Goal: Task Accomplishment & Management: Manage account settings

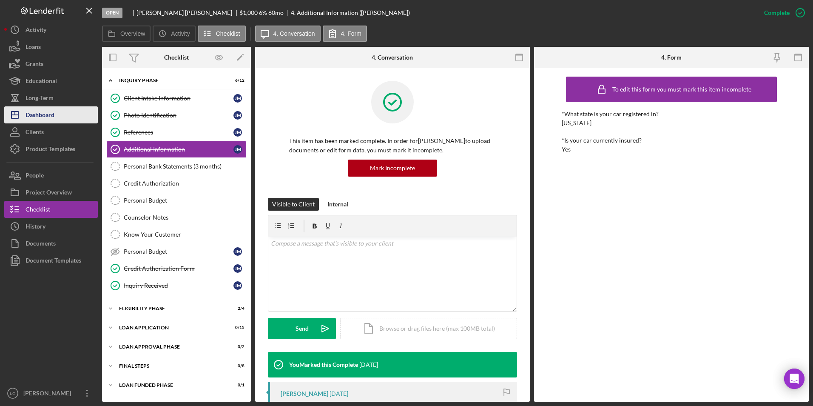
click at [45, 117] on div "Dashboard" at bounding box center [40, 115] width 29 height 19
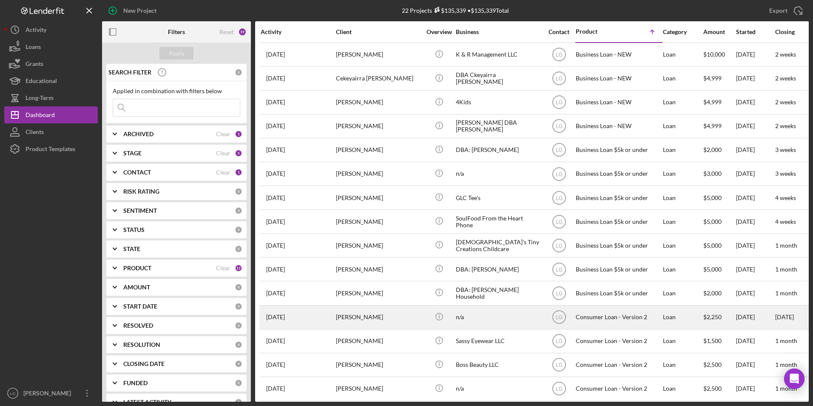
scroll to position [134, 0]
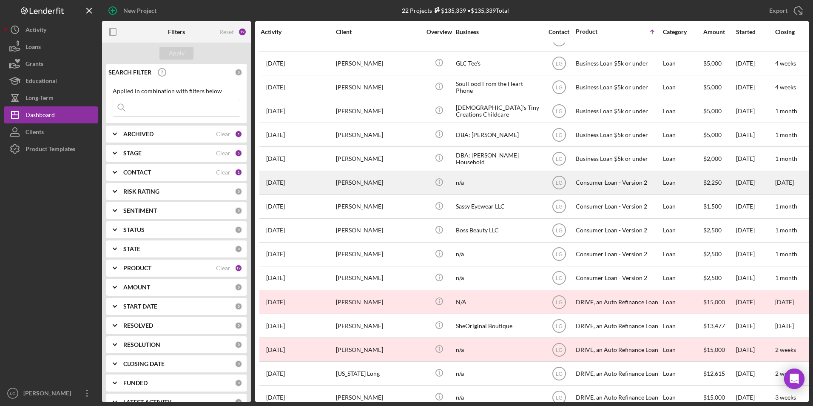
click at [346, 181] on div "[PERSON_NAME]" at bounding box center [378, 182] width 85 height 23
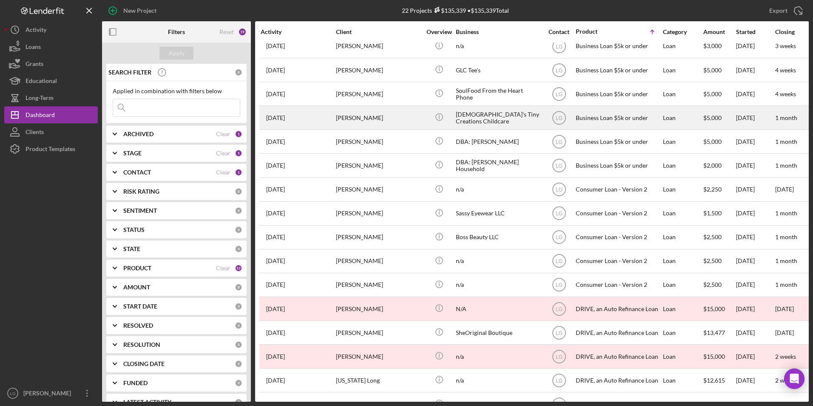
scroll to position [177, 0]
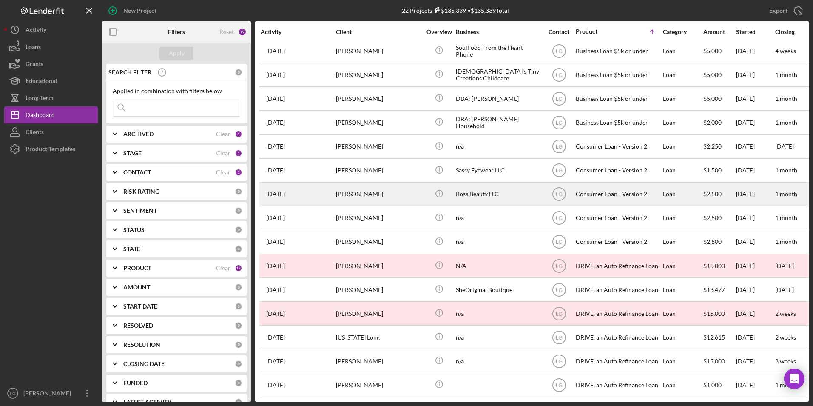
click at [359, 183] on div "[PERSON_NAME]" at bounding box center [378, 194] width 85 height 23
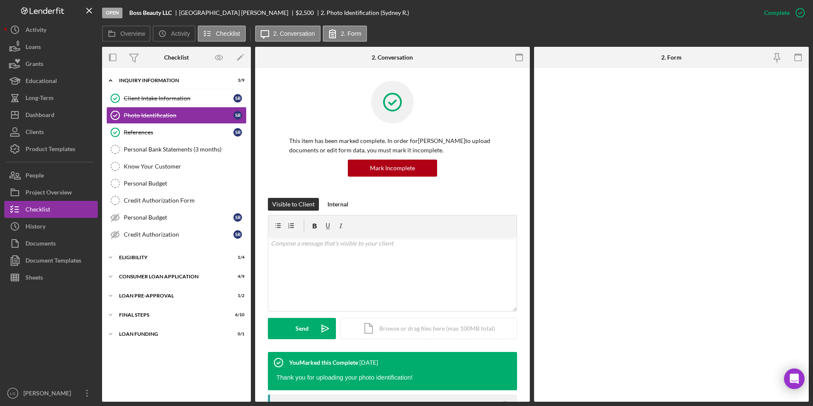
drag, startPoint x: 137, startPoint y: 337, endPoint x: 136, endPoint y: 325, distance: 12.0
click at [137, 337] on div "Icon/Expander Loan Funding 0 / 1" at bounding box center [176, 333] width 149 height 17
click at [132, 310] on div "Icon/Expander FINAL STEPS 6 / 10" at bounding box center [176, 314] width 149 height 17
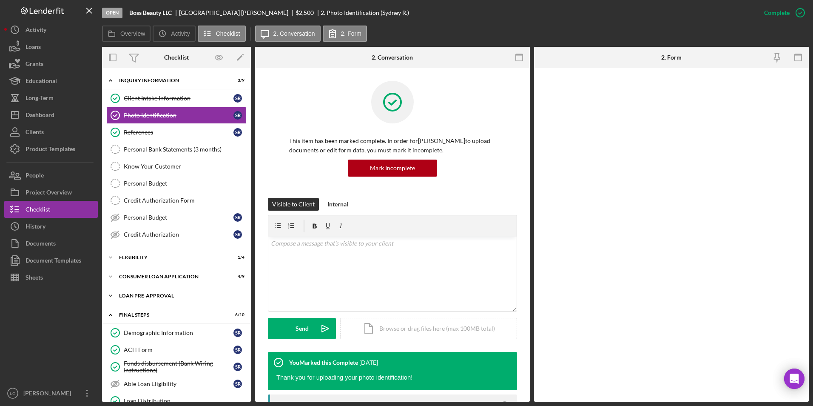
click at [132, 300] on div "Icon/Expander Loan Pre-Approval 1 / 2" at bounding box center [176, 295] width 149 height 17
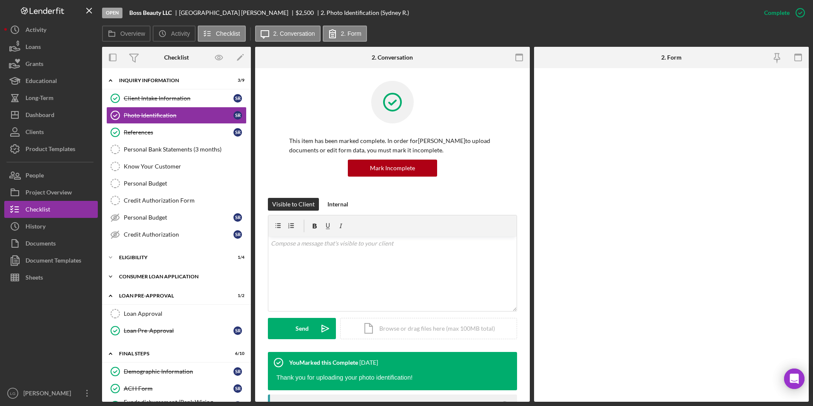
click at [132, 271] on div "Icon/Expander Consumer Loan Application 4 / 9" at bounding box center [176, 276] width 149 height 17
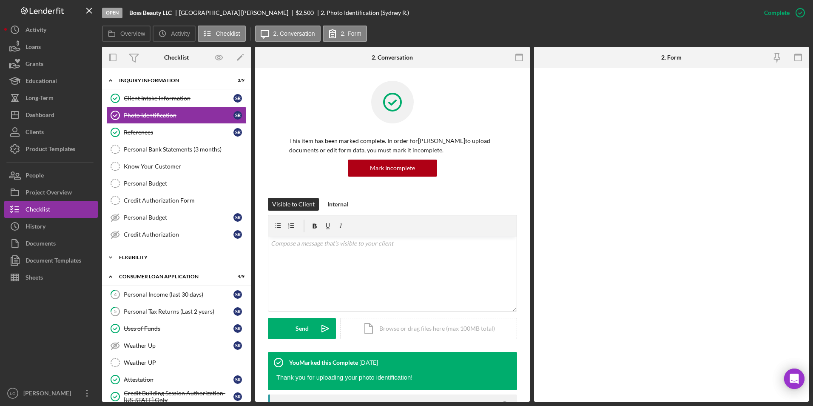
click at [128, 251] on div "Icon/Expander Eligibility 1 / 4" at bounding box center [176, 257] width 149 height 17
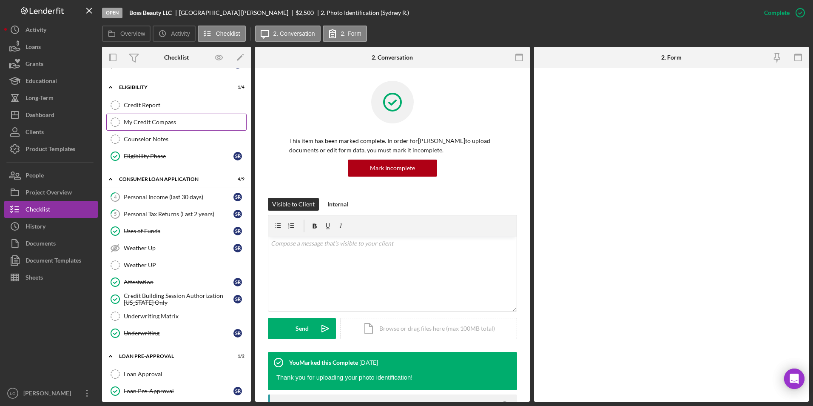
scroll to position [298, 0]
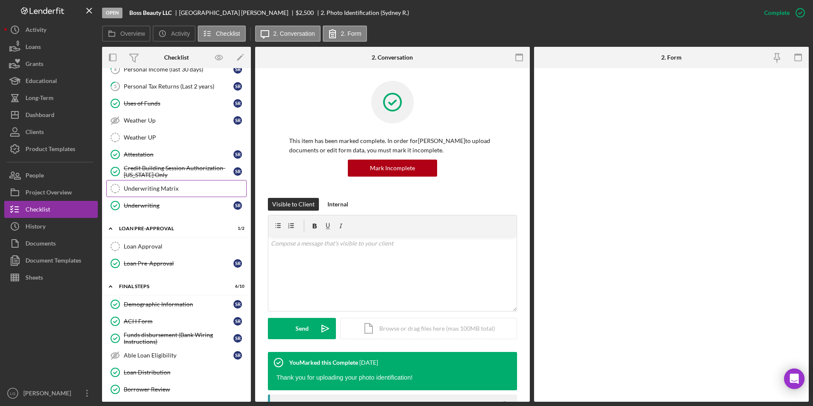
click at [163, 186] on div "Underwriting Matrix" at bounding box center [185, 188] width 122 height 7
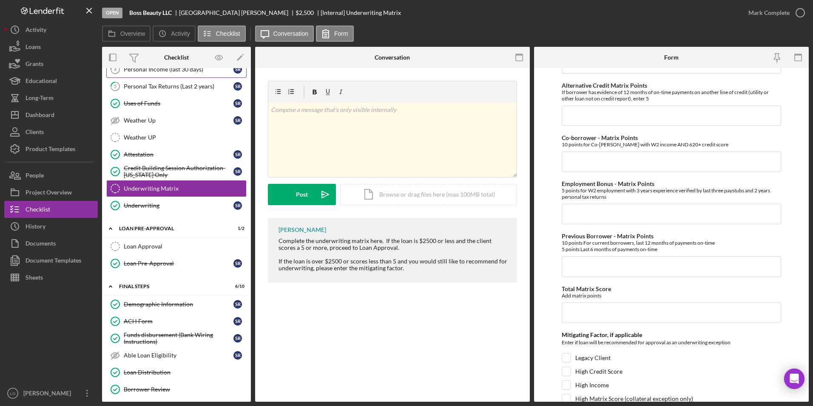
scroll to position [170, 0]
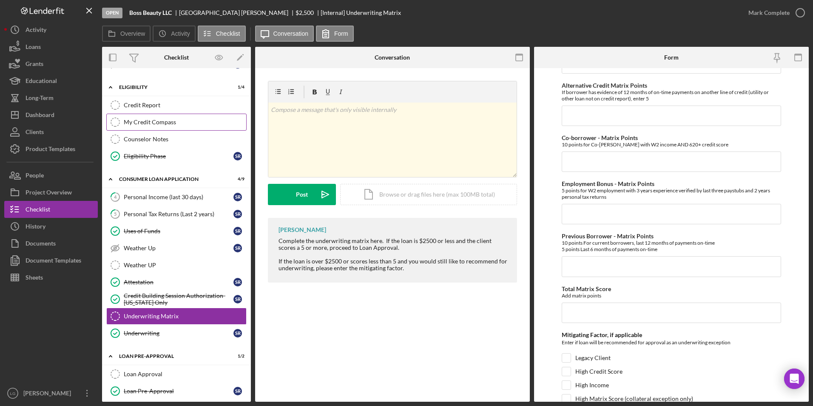
click at [140, 122] on div "My Credit Compass" at bounding box center [185, 122] width 122 height 7
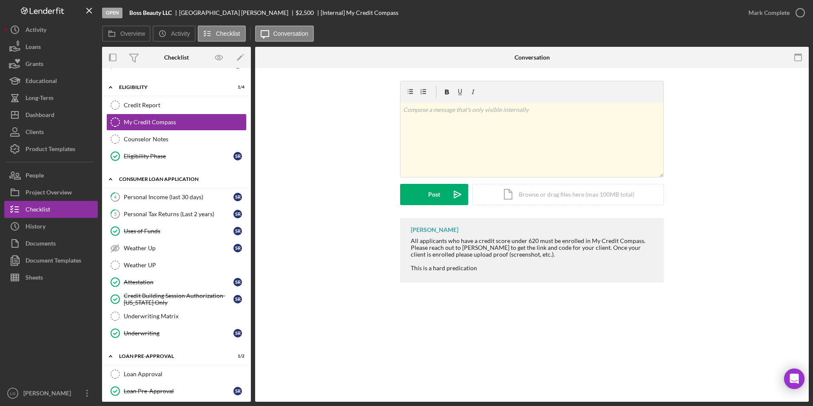
scroll to position [43, 0]
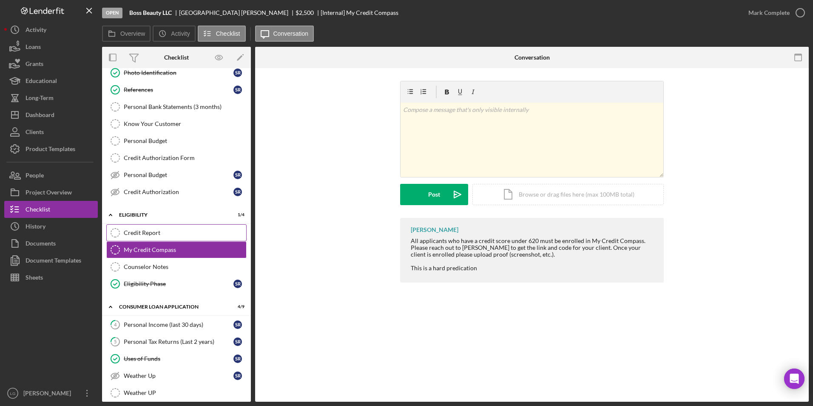
click at [138, 232] on div "Credit Report" at bounding box center [185, 232] width 122 height 7
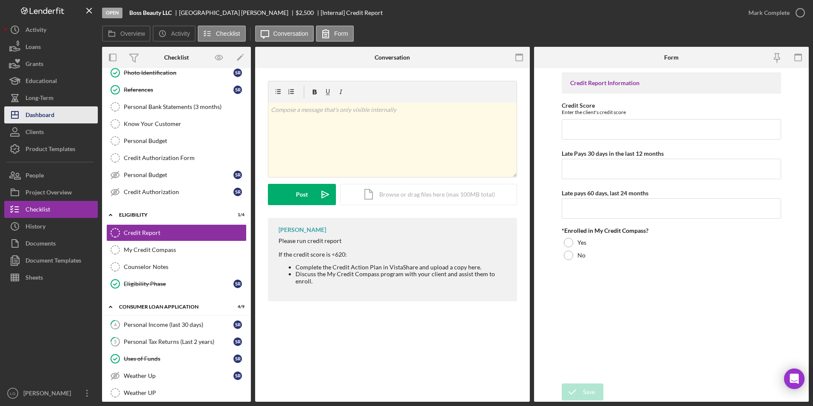
drag, startPoint x: 36, startPoint y: 113, endPoint x: 70, endPoint y: 118, distance: 34.4
click at [36, 113] on div "Dashboard" at bounding box center [40, 115] width 29 height 19
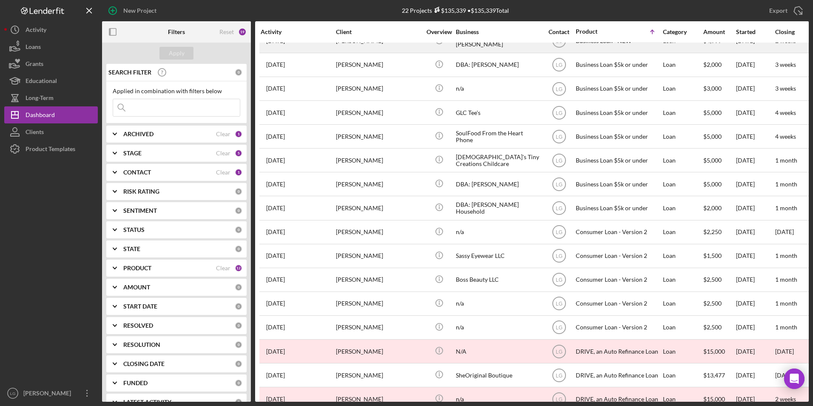
scroll to position [177, 0]
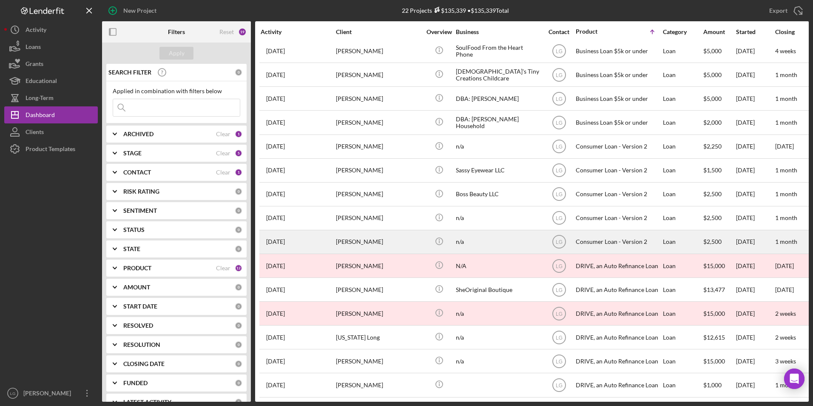
click at [367, 242] on div "[PERSON_NAME]" at bounding box center [378, 241] width 85 height 23
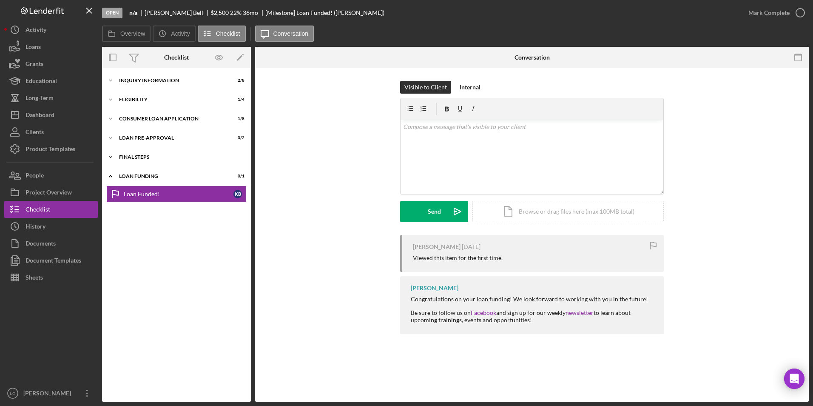
click at [131, 158] on div "FINAL STEPS" at bounding box center [179, 156] width 121 height 5
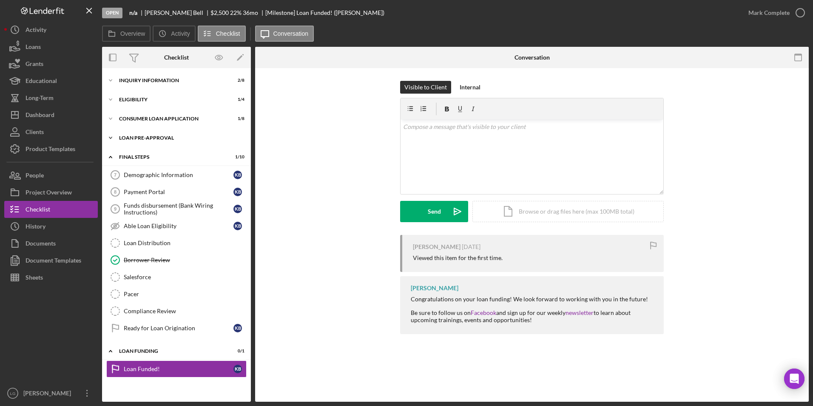
click at [131, 140] on div "Icon/Expander Loan Pre-Approval 0 / 2" at bounding box center [176, 137] width 149 height 17
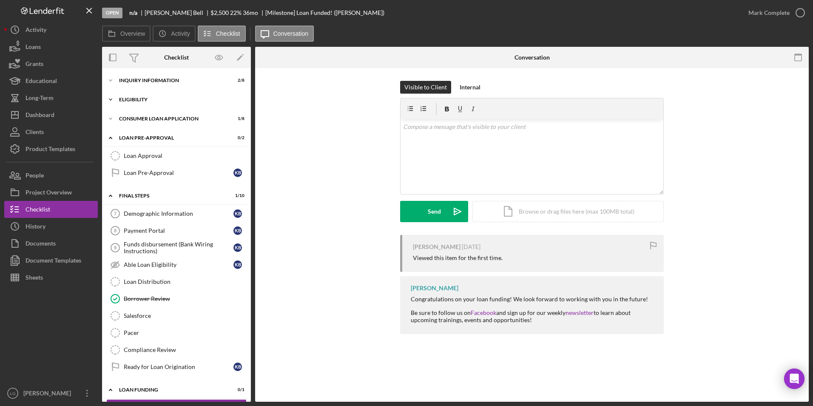
drag, startPoint x: 131, startPoint y: 117, endPoint x: 129, endPoint y: 97, distance: 19.6
click at [131, 114] on div "Icon/Expander Consumer Loan Application 1 / 8" at bounding box center [176, 118] width 149 height 17
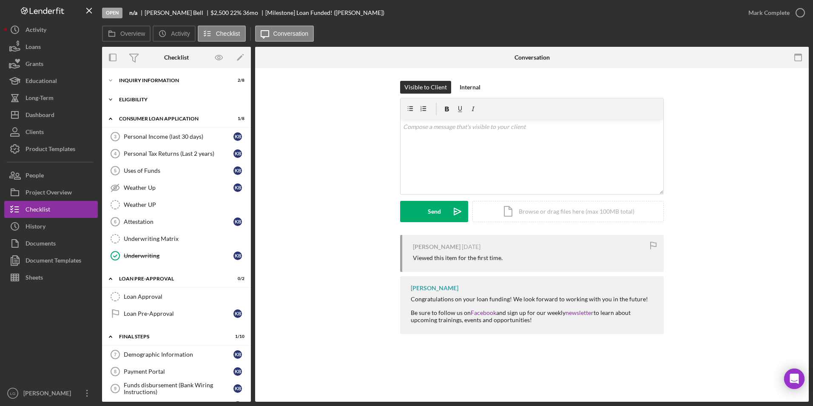
drag, startPoint x: 129, startPoint y: 97, endPoint x: 131, endPoint y: 89, distance: 8.4
click at [129, 97] on div "Eligibility" at bounding box center [171, 99] width 104 height 5
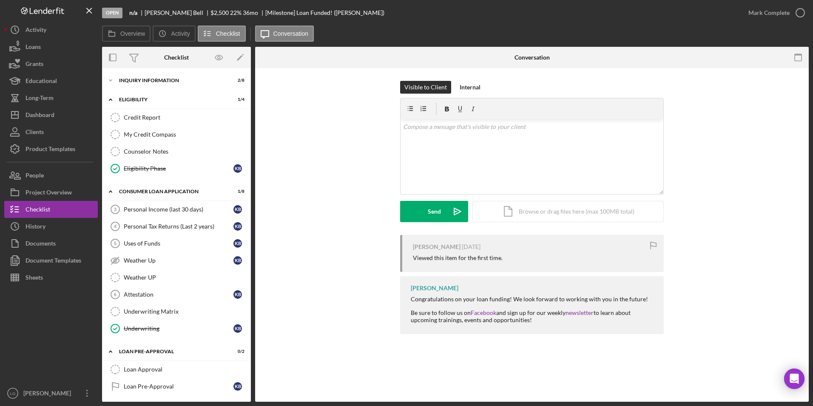
click at [131, 89] on div "Icon/Expander Inquiry Information 2 / 8" at bounding box center [176, 80] width 149 height 17
click at [140, 70] on div "Icon/Expander Inquiry Information 2 / 8 Icon/Expander Eligibility 1 / 4 Credit …" at bounding box center [176, 234] width 149 height 333
click at [139, 78] on div "Inquiry Information" at bounding box center [179, 80] width 121 height 5
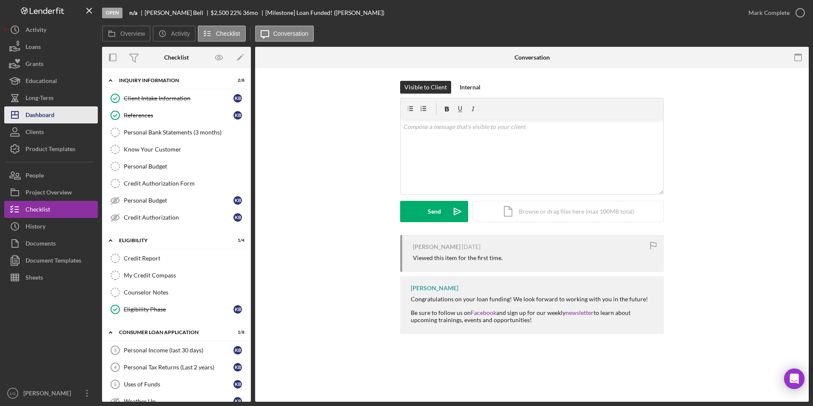
click at [48, 116] on div "Dashboard" at bounding box center [40, 115] width 29 height 19
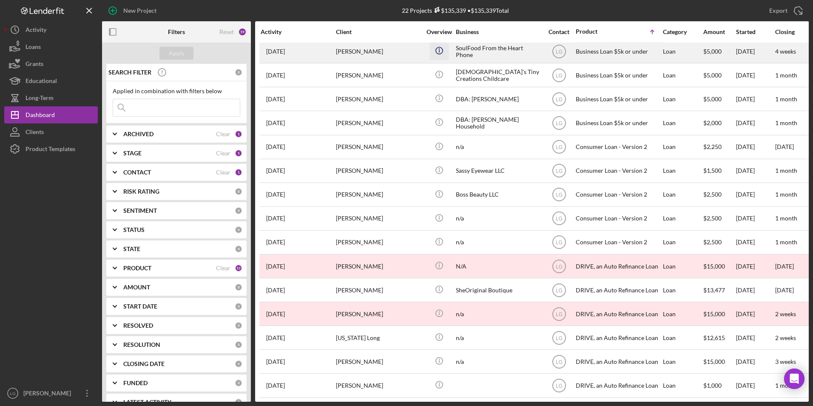
scroll to position [177, 0]
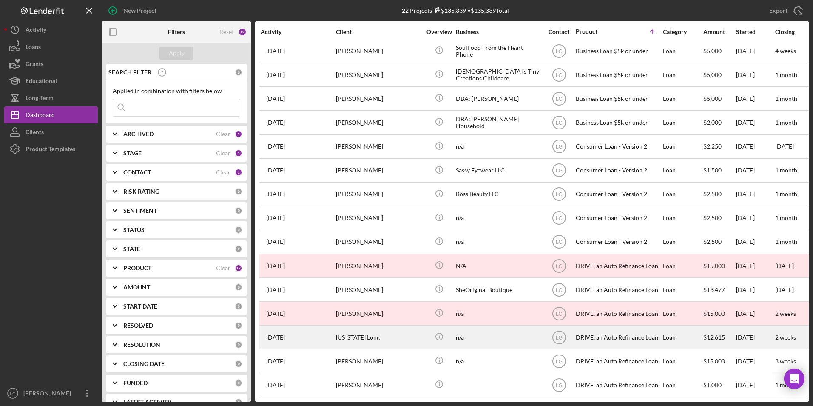
click at [378, 332] on div "[US_STATE] Long" at bounding box center [378, 337] width 85 height 23
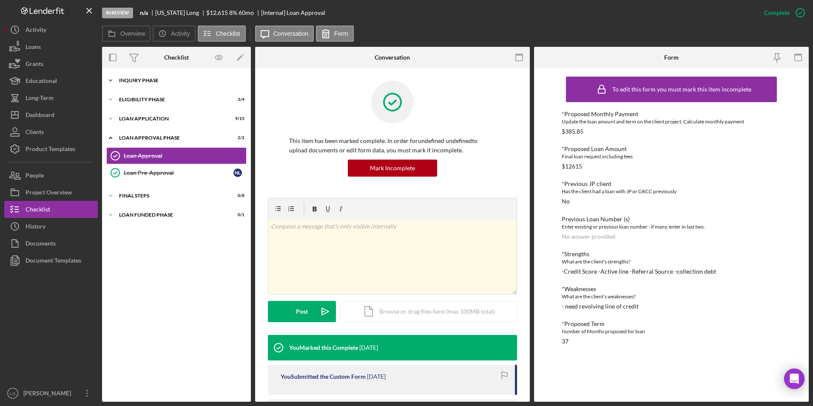
click at [136, 78] on div "Inquiry Phase" at bounding box center [179, 80] width 121 height 5
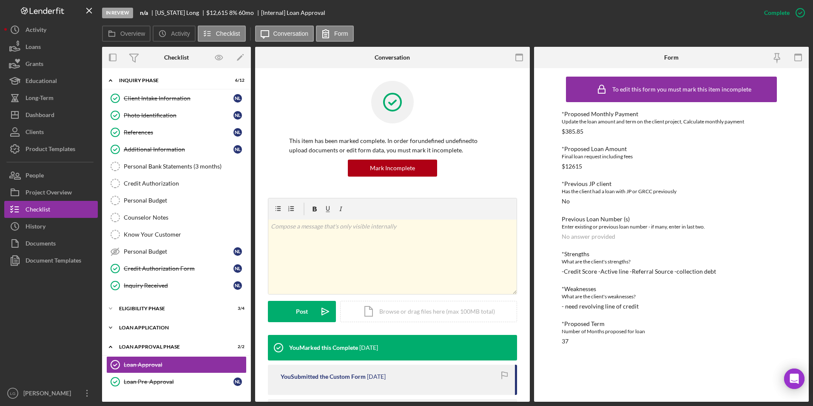
click at [133, 319] on div "Icon/Expander Loan Application 9 / 15" at bounding box center [176, 327] width 149 height 17
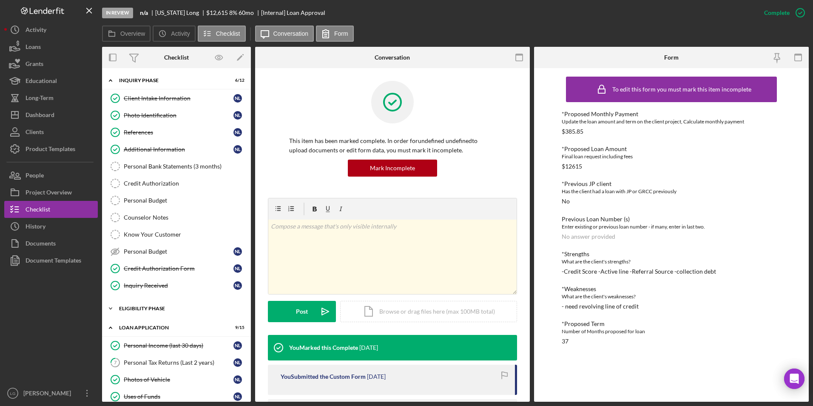
click at [133, 310] on div "Eligibility Phase" at bounding box center [179, 308] width 121 height 5
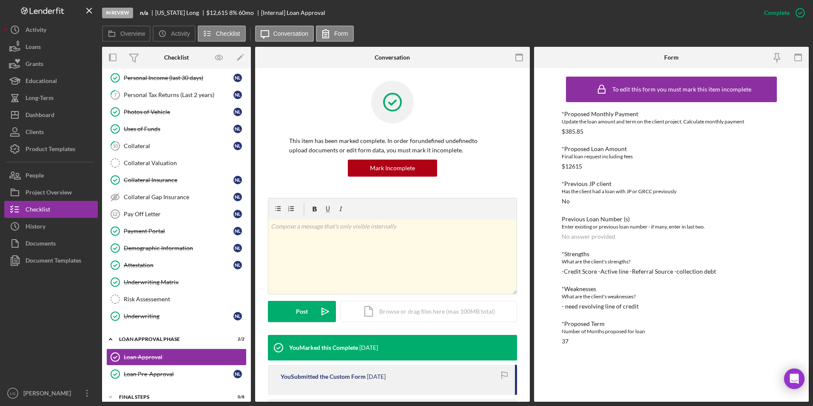
scroll to position [368, 0]
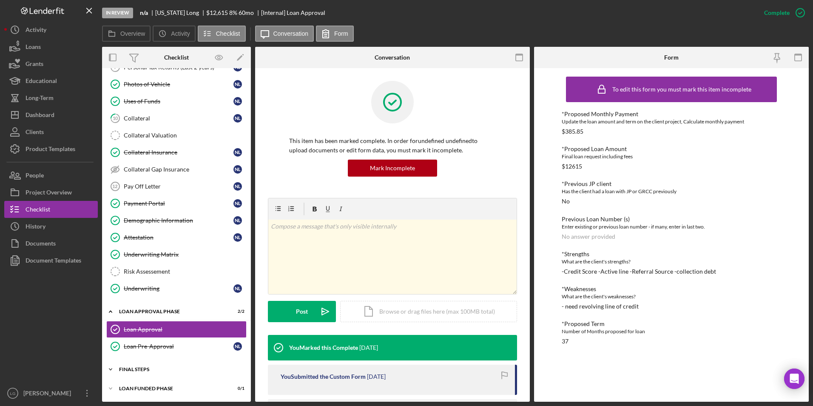
click at [129, 363] on div "Icon/Expander FINAL STEPS 0 / 8" at bounding box center [176, 369] width 149 height 17
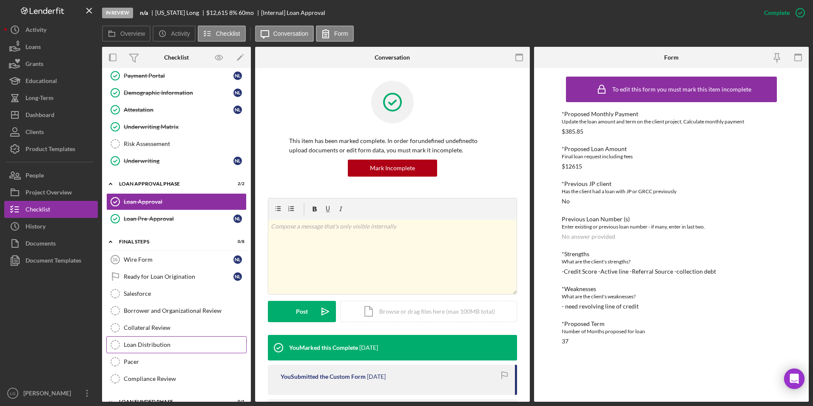
scroll to position [509, 0]
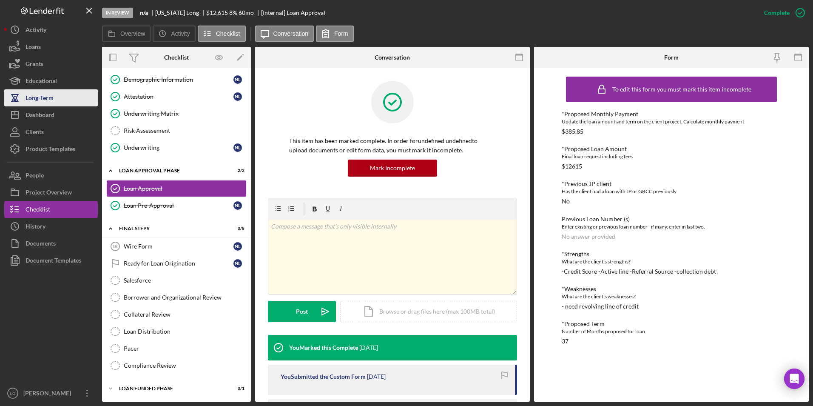
click at [0, 0] on html "In Review n/a [US_STATE] Long $12,615 8 % 60 mo [Internal] Loan Approval Comple…" at bounding box center [406, 203] width 813 height 406
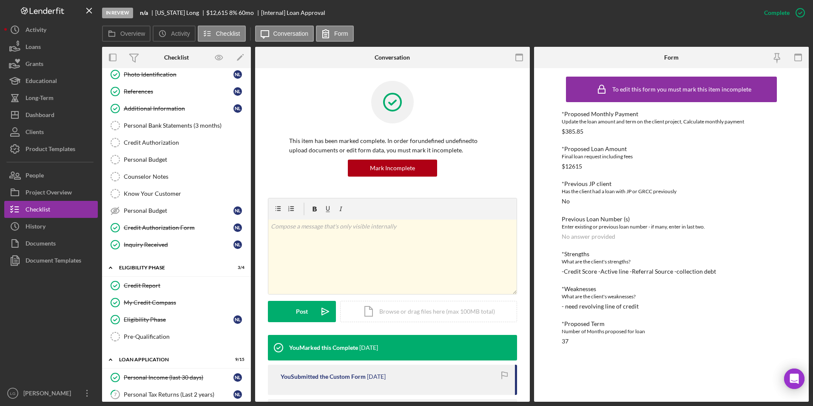
scroll to position [0, 0]
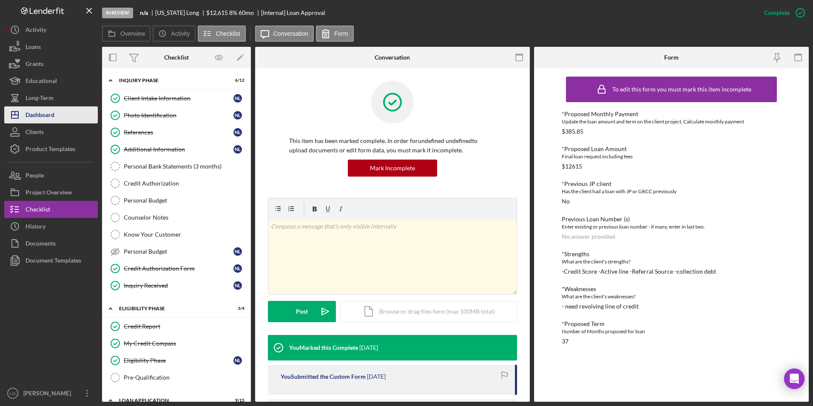
click at [45, 108] on div "Dashboard" at bounding box center [40, 115] width 29 height 19
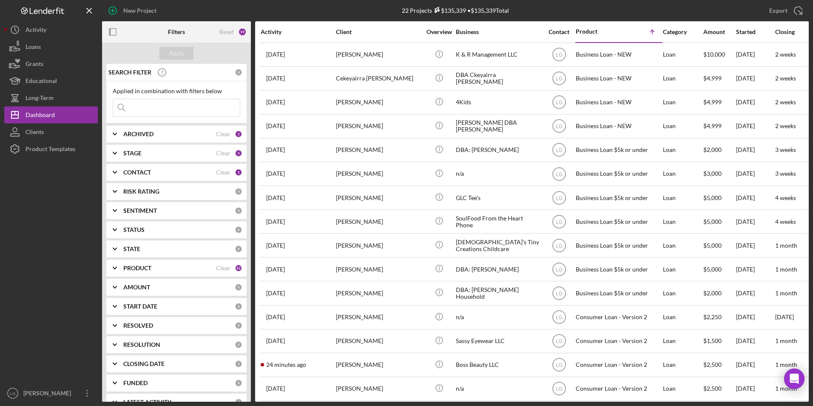
scroll to position [128, 0]
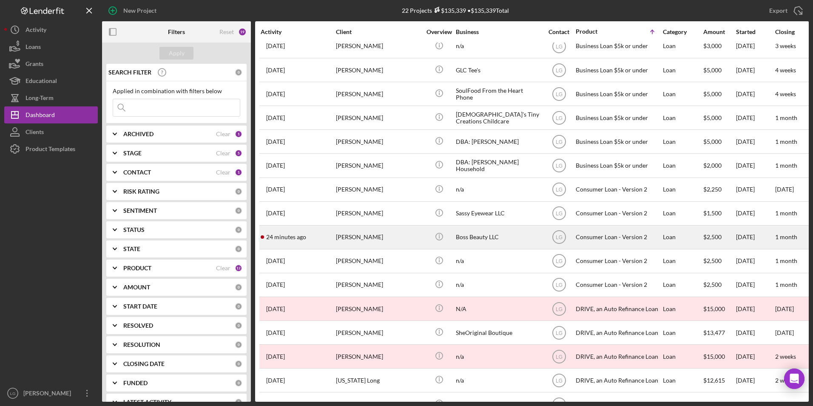
click at [287, 236] on time "24 minutes ago" at bounding box center [286, 236] width 40 height 7
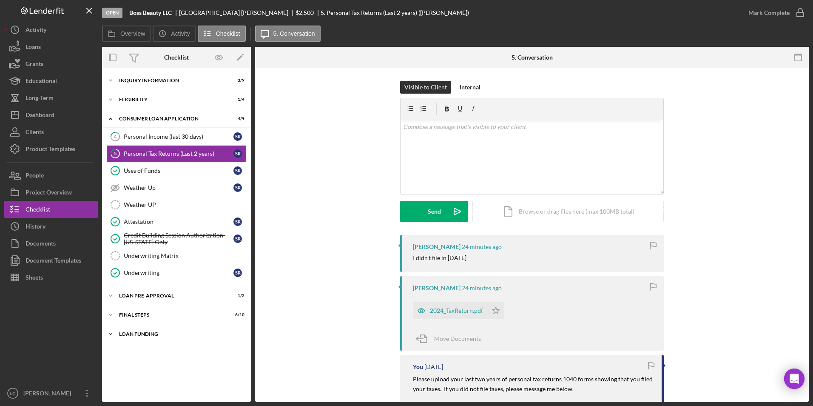
click at [126, 334] on div "Loan Funding" at bounding box center [179, 333] width 121 height 5
click at [127, 318] on div "Icon/Expander FINAL STEPS 6 / 10" at bounding box center [176, 314] width 149 height 17
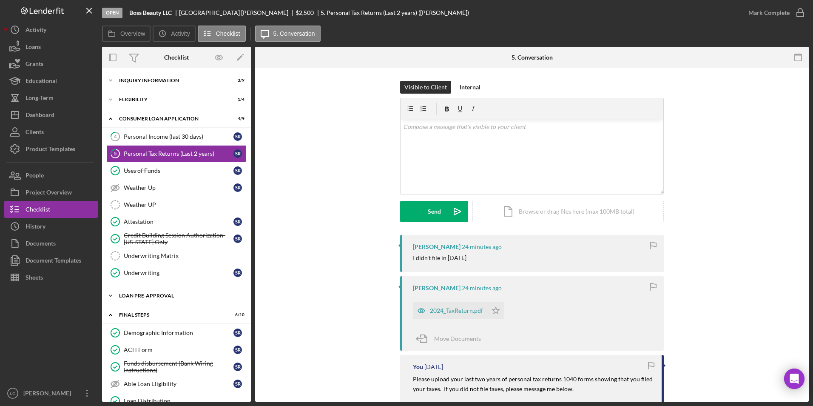
click at [127, 296] on div "Loan Pre-Approval" at bounding box center [179, 295] width 121 height 5
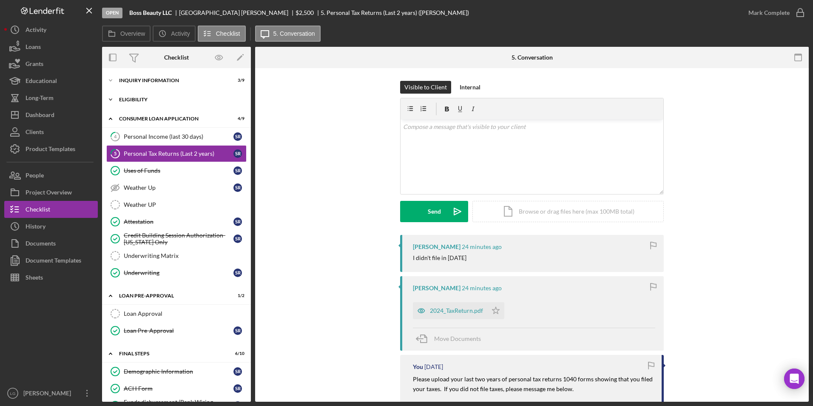
drag, startPoint x: 130, startPoint y: 98, endPoint x: 134, endPoint y: 79, distance: 19.6
click at [131, 98] on div "Eligibility" at bounding box center [171, 99] width 104 height 5
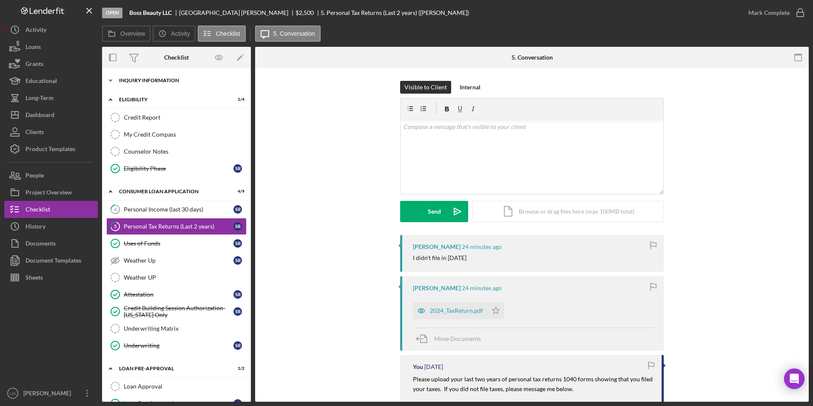
click at [134, 79] on div "Inquiry Information" at bounding box center [179, 80] width 121 height 5
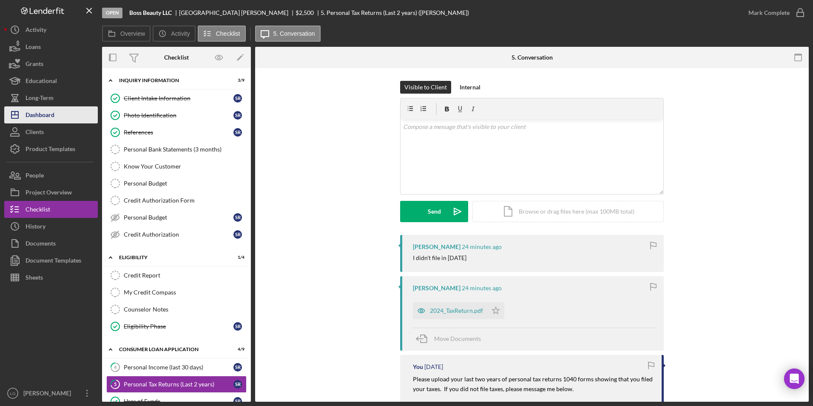
click at [63, 117] on button "Icon/Dashboard Dashboard" at bounding box center [51, 114] width 94 height 17
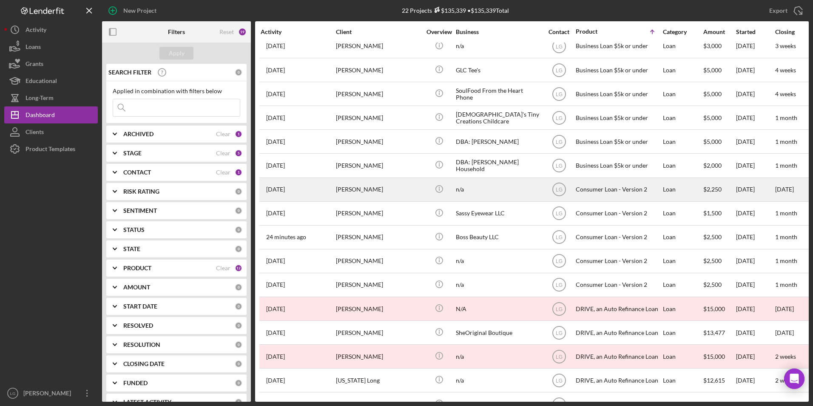
scroll to position [177, 0]
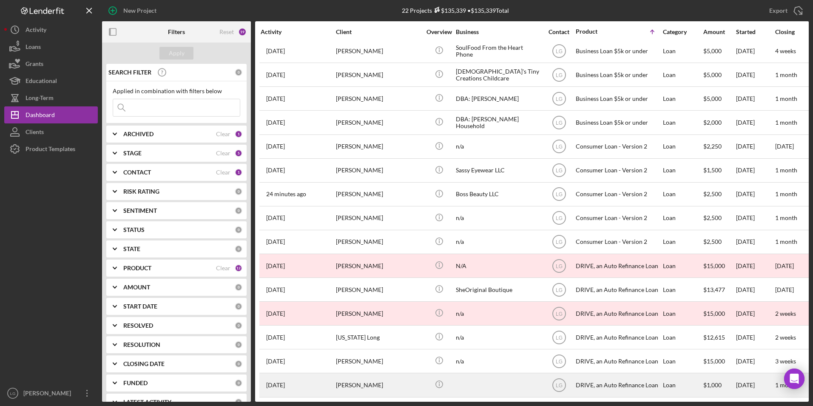
click at [349, 373] on div "[PERSON_NAME]" at bounding box center [378, 384] width 85 height 23
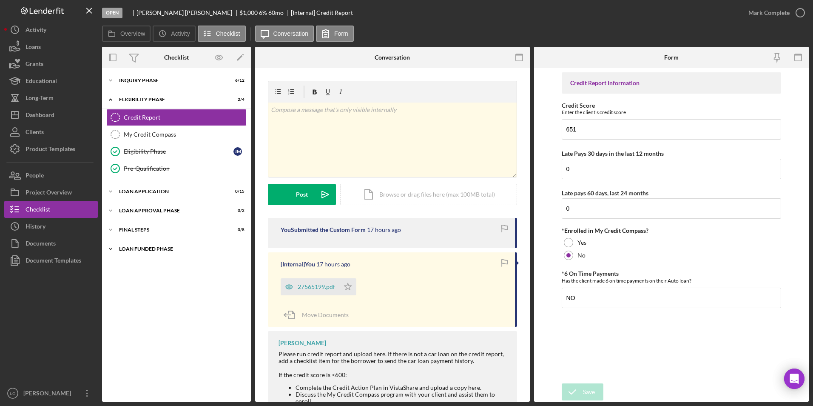
drag, startPoint x: 158, startPoint y: 250, endPoint x: 108, endPoint y: 201, distance: 69.8
click at [146, 234] on div "Icon/Expander Inquiry Phase 6 / 12 Icon/Expander Eligibility Phase 2 / 4 Credit…" at bounding box center [176, 234] width 149 height 325
click at [122, 233] on div "Icon/Expander FINAL STEPS 0 / 8" at bounding box center [176, 229] width 149 height 17
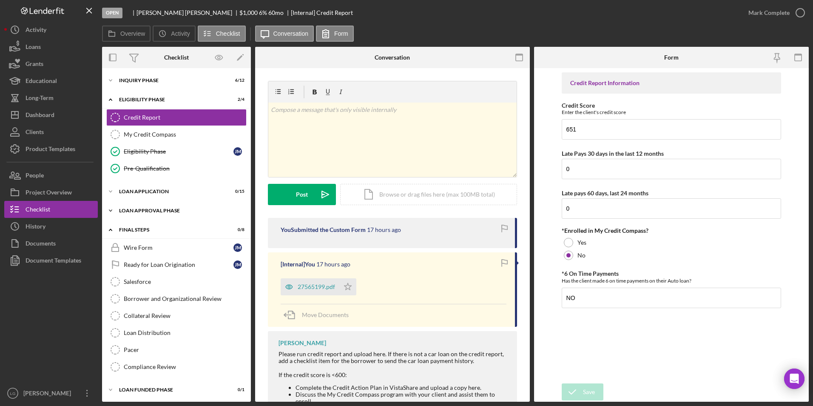
click at [122, 210] on div "Loan Approval Phase" at bounding box center [179, 210] width 121 height 5
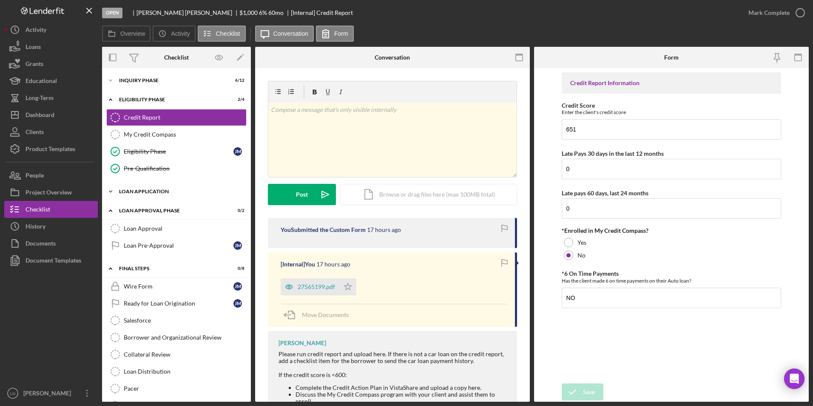
click at [122, 189] on div "Loan Application" at bounding box center [179, 191] width 121 height 5
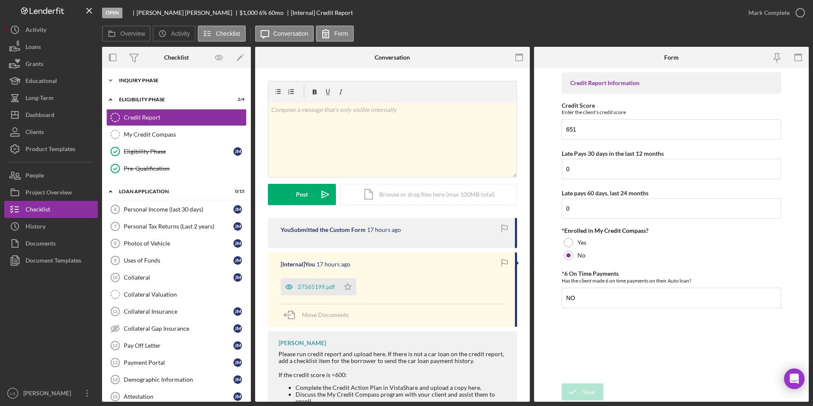
click at [139, 79] on div "Inquiry Phase" at bounding box center [179, 80] width 121 height 5
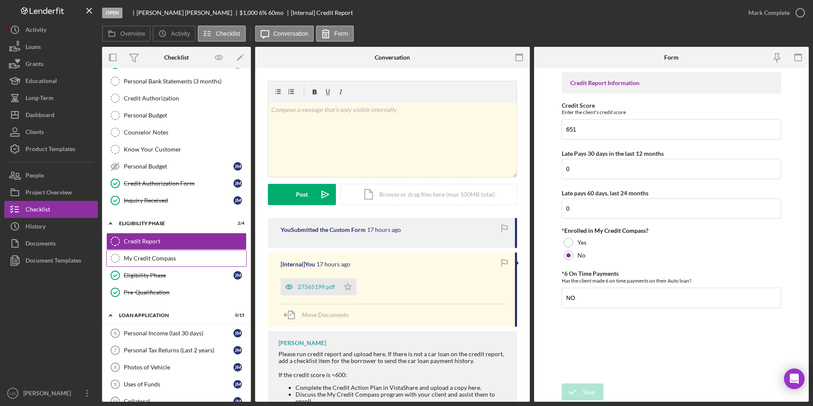
scroll to position [170, 0]
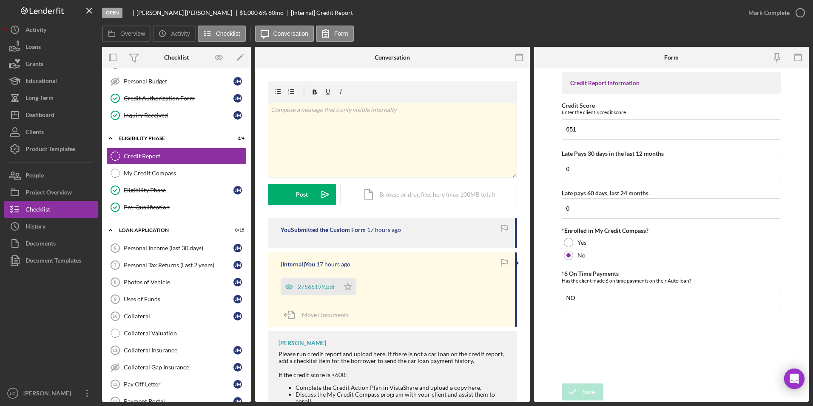
click at [511, 28] on div "Overview Icon/History Activity Checklist Icon/Message Conversation Form" at bounding box center [455, 34] width 707 height 17
click at [29, 113] on div "Dashboard" at bounding box center [40, 115] width 29 height 19
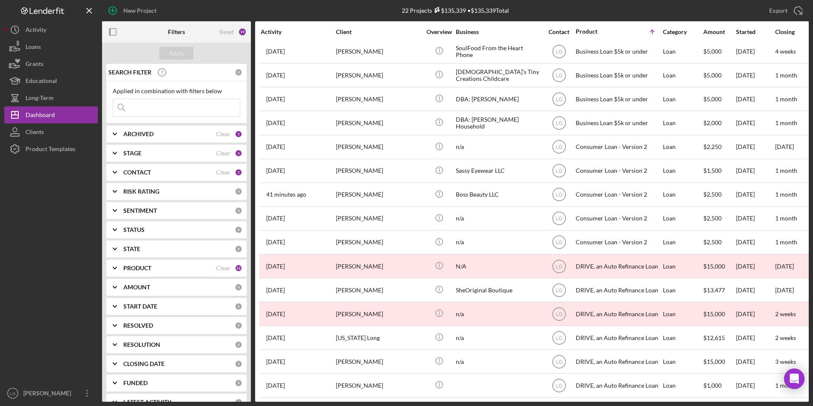
scroll to position [177, 0]
click at [158, 134] on div "ARCHIVED" at bounding box center [169, 134] width 93 height 7
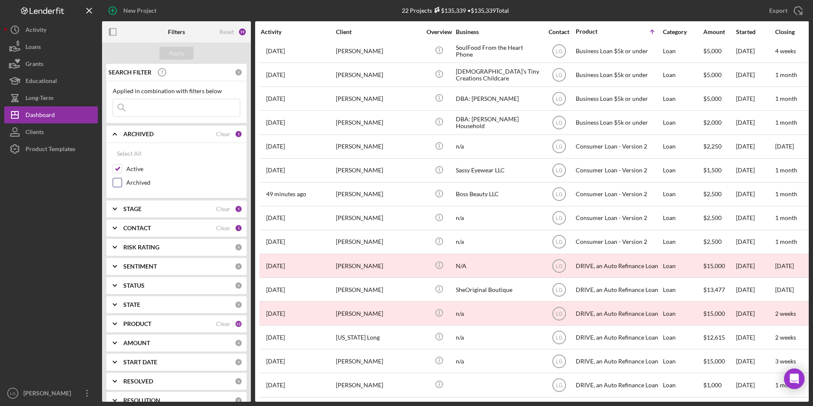
click at [116, 178] on input "Archived" at bounding box center [117, 182] width 9 height 9
checkbox input "true"
click at [117, 169] on input "Active" at bounding box center [117, 169] width 9 height 9
checkbox input "false"
click at [178, 55] on div "Apply" at bounding box center [177, 53] width 16 height 13
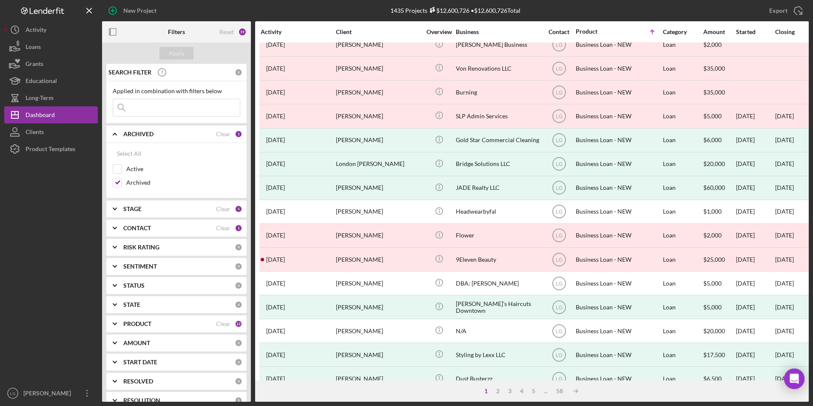
click at [130, 228] on b "CONTACT" at bounding box center [137, 228] width 28 height 7
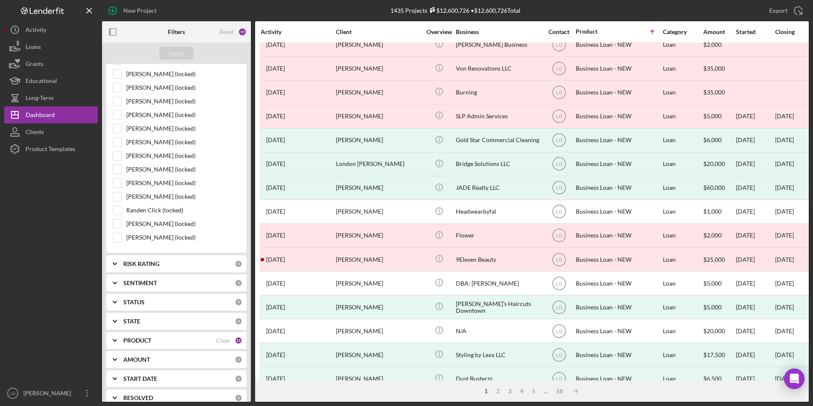
scroll to position [725, 0]
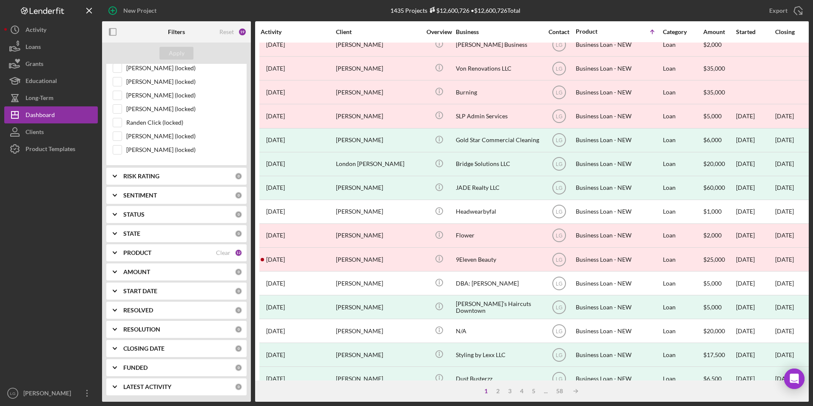
click at [133, 254] on b "PRODUCT" at bounding box center [137, 252] width 28 height 7
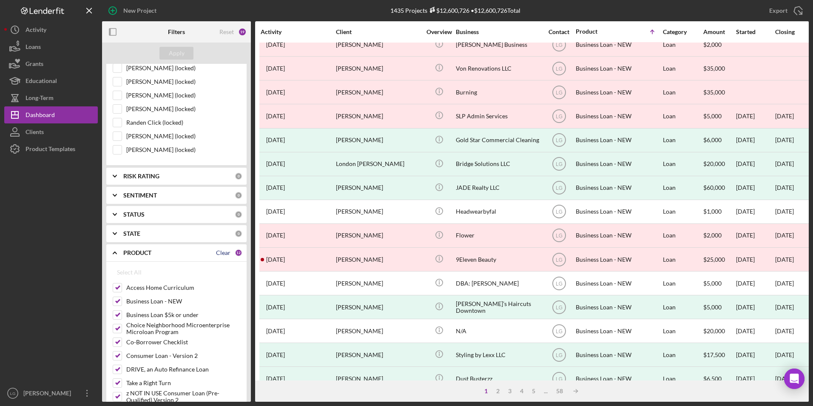
click at [220, 253] on div "Clear" at bounding box center [223, 252] width 14 height 7
checkbox input "false"
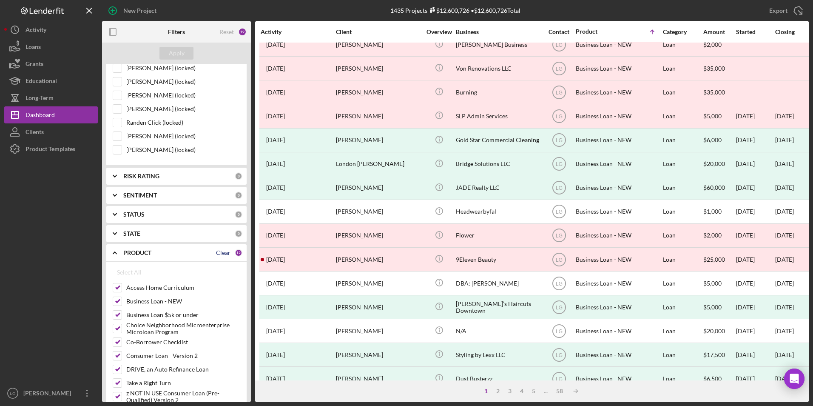
checkbox input "false"
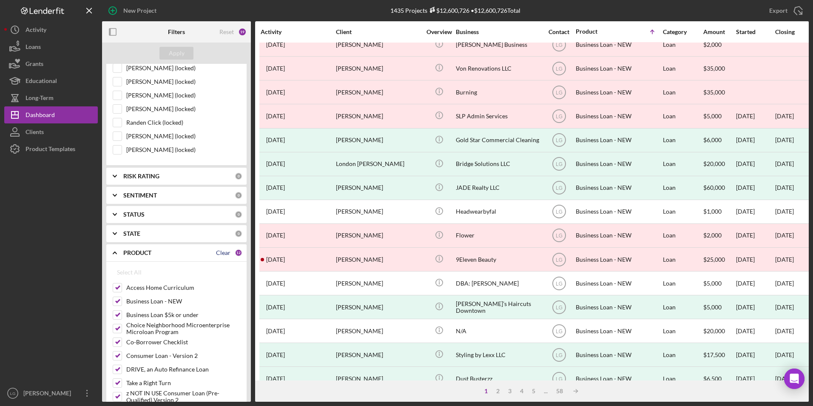
checkbox input "false"
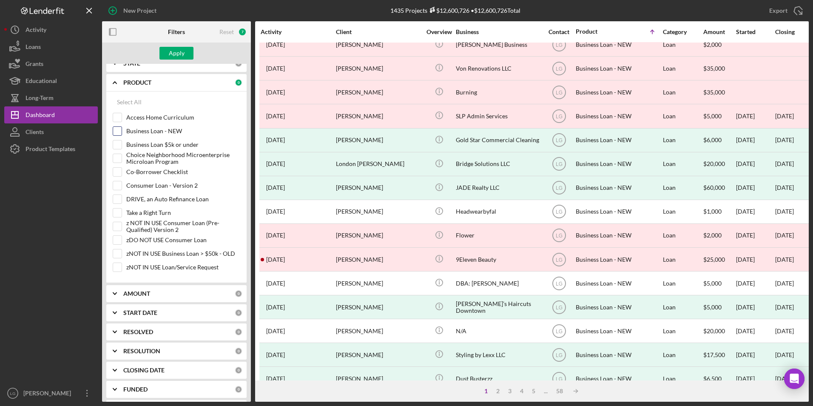
click at [117, 132] on input "Business Loan - NEW" at bounding box center [117, 131] width 9 height 9
checkbox input "true"
click at [173, 55] on div "Apply" at bounding box center [177, 53] width 16 height 13
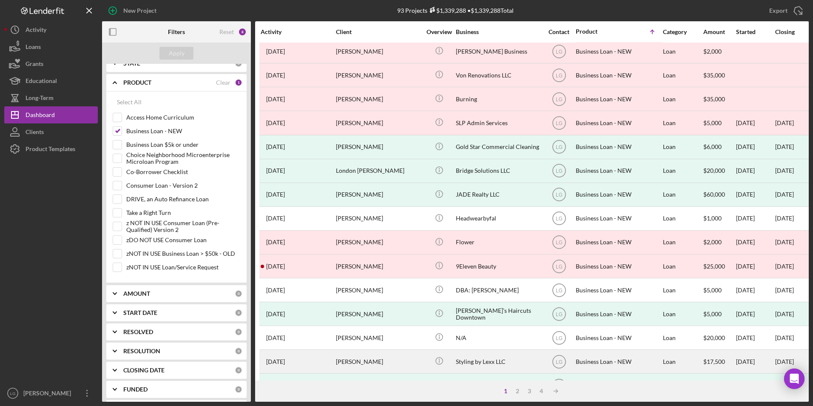
scroll to position [270, 0]
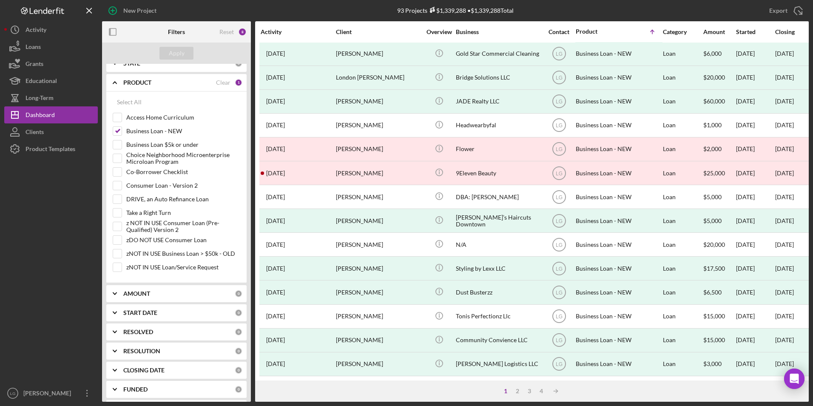
click at [518, 395] on div "1 2 3 4 Icon/Table Sort Arrow" at bounding box center [532, 390] width 554 height 21
click at [515, 388] on div "2" at bounding box center [518, 390] width 12 height 7
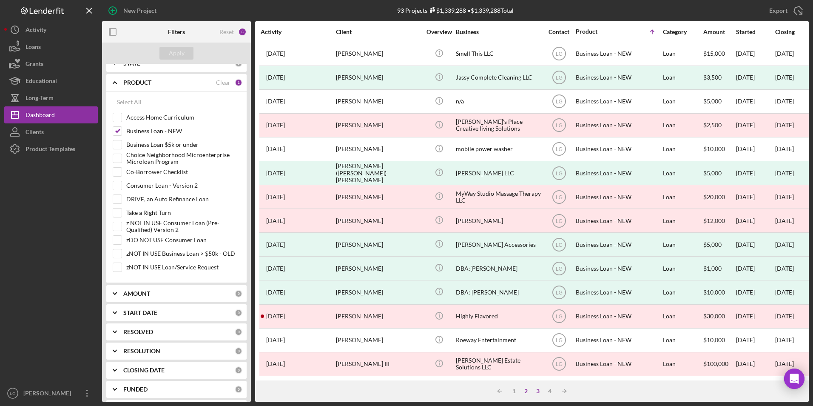
click at [538, 391] on div "3" at bounding box center [538, 390] width 12 height 7
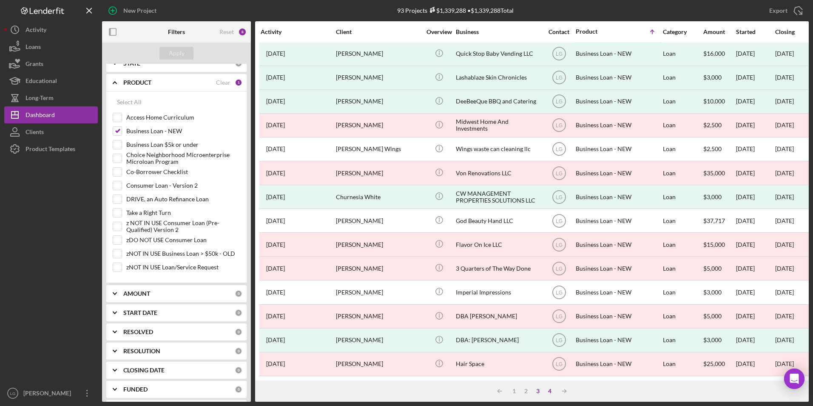
click at [551, 390] on div "4" at bounding box center [550, 390] width 12 height 7
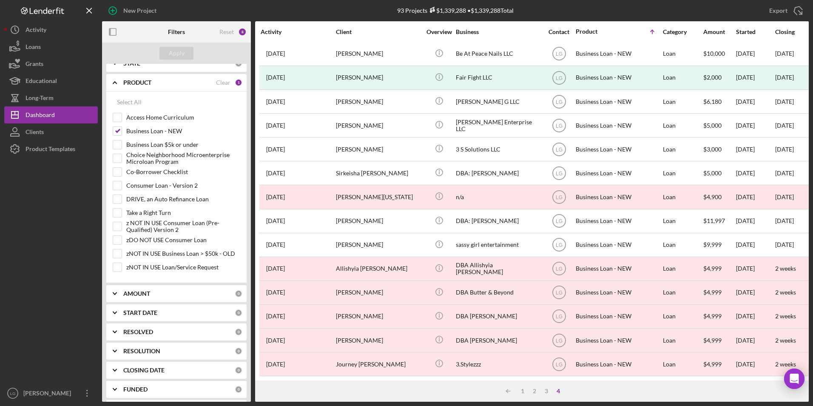
scroll to position [102, 0]
click at [117, 182] on input "Consumer Loan - Version 2" at bounding box center [117, 185] width 9 height 9
checkbox input "true"
click at [119, 129] on input "Business Loan - NEW" at bounding box center [117, 131] width 9 height 9
click at [184, 54] on div "Apply" at bounding box center [177, 53] width 16 height 13
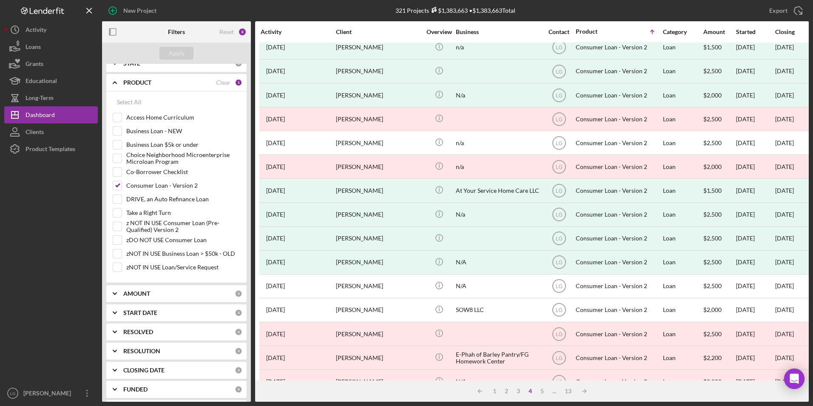
scroll to position [270, 0]
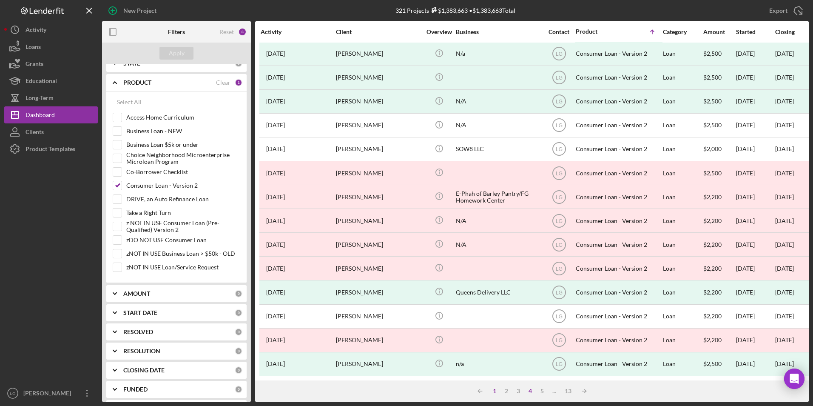
click at [494, 391] on div "1" at bounding box center [495, 390] width 12 height 7
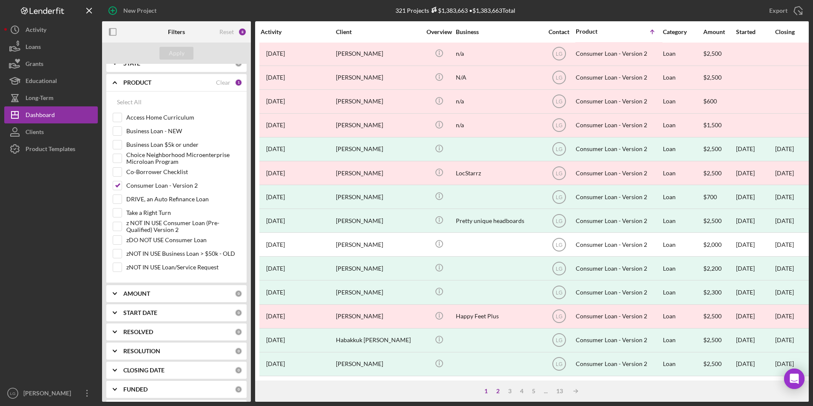
click at [499, 389] on div "2" at bounding box center [498, 390] width 12 height 7
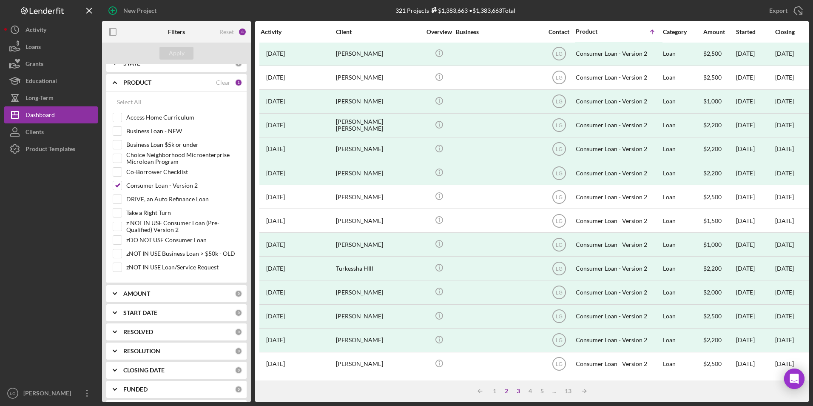
click at [519, 390] on div "3" at bounding box center [518, 390] width 12 height 7
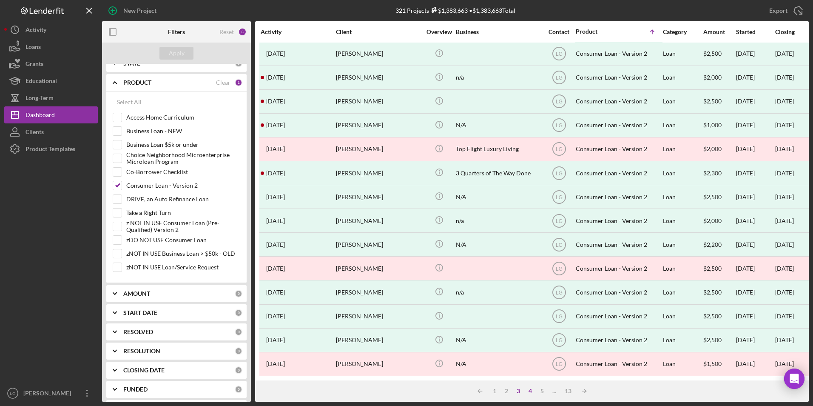
click at [529, 391] on div "4" at bounding box center [530, 390] width 12 height 7
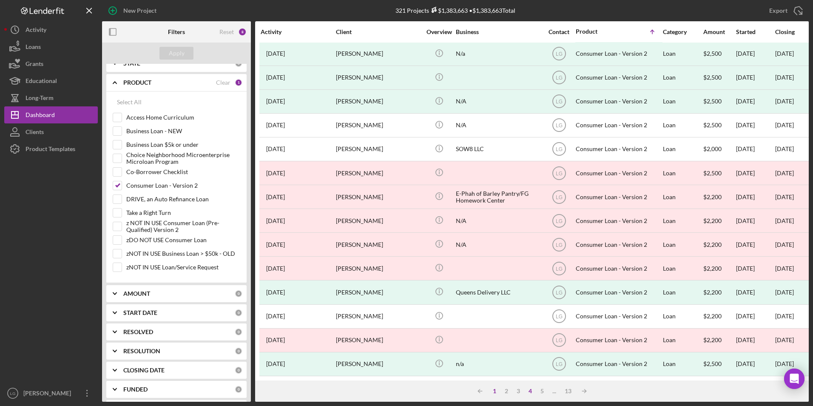
click at [494, 389] on div "1" at bounding box center [495, 390] width 12 height 7
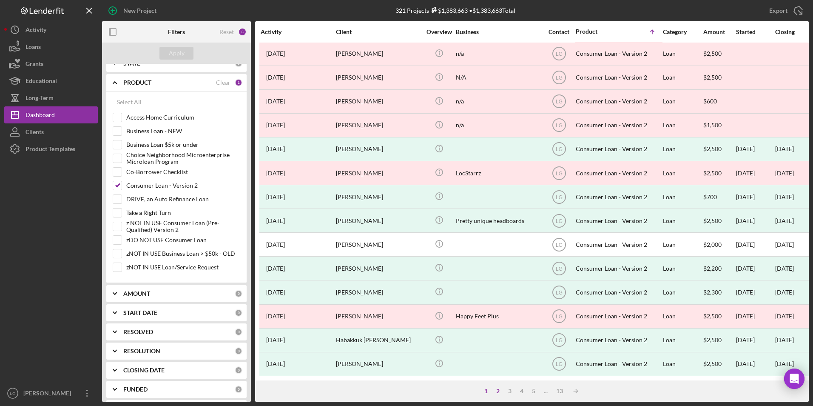
click at [497, 391] on div "2" at bounding box center [498, 390] width 12 height 7
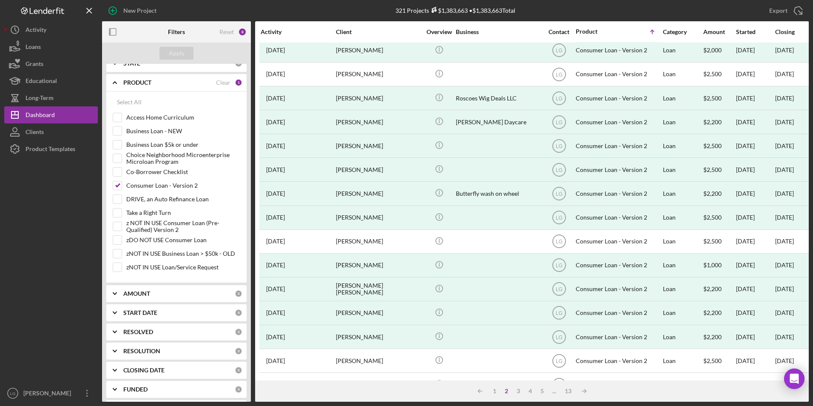
scroll to position [0, 0]
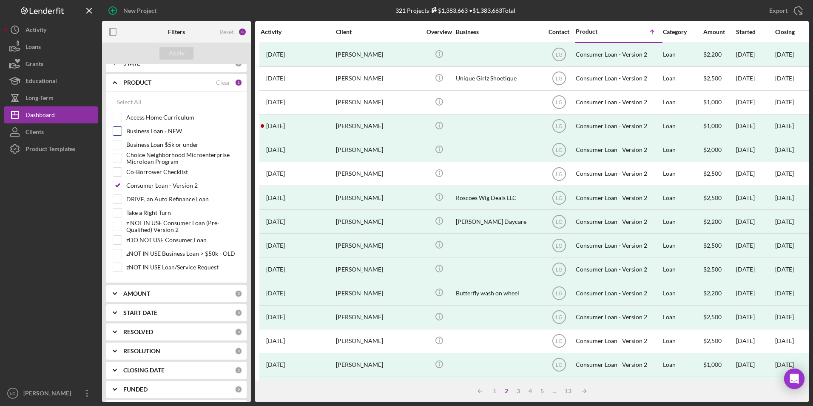
click at [125, 131] on div "Business Loan - NEW" at bounding box center [177, 133] width 128 height 14
click at [119, 131] on input "Business Loan - NEW" at bounding box center [117, 131] width 9 height 9
checkbox input "true"
click at [185, 52] on button "Apply" at bounding box center [176, 53] width 34 height 13
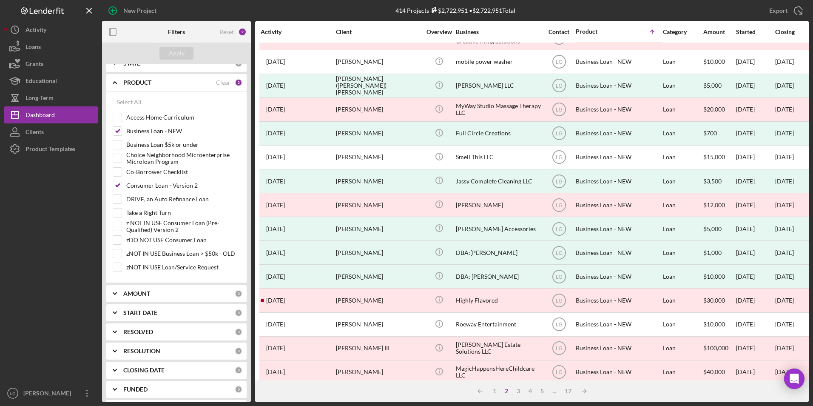
scroll to position [270, 0]
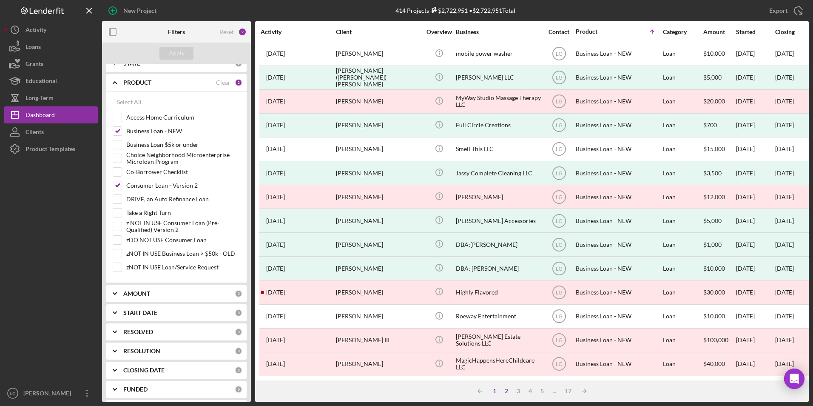
click at [495, 390] on div "1" at bounding box center [495, 390] width 12 height 7
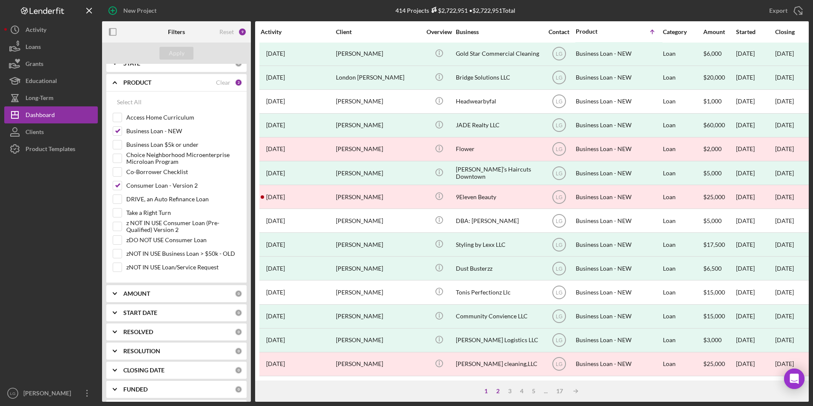
click at [496, 390] on div "2" at bounding box center [498, 390] width 12 height 7
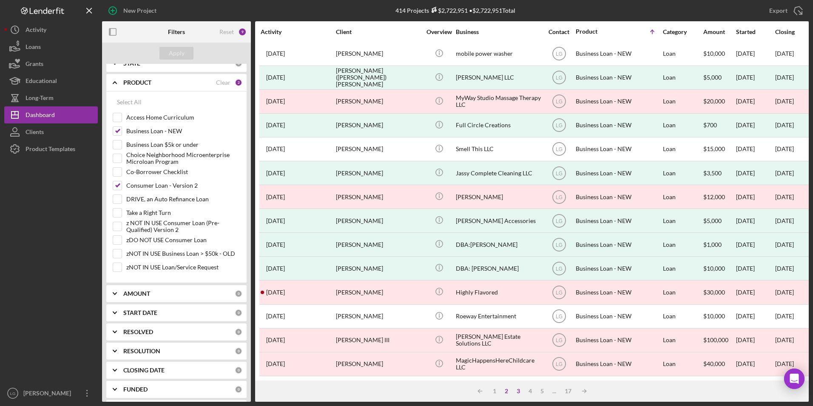
click at [519, 393] on div "3" at bounding box center [518, 390] width 12 height 7
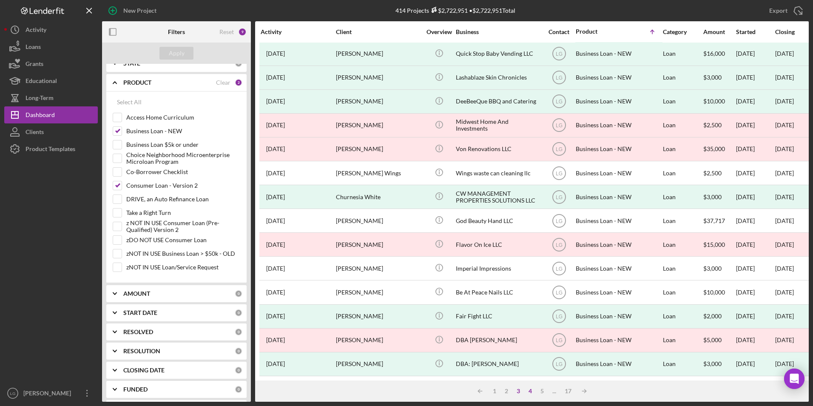
click at [526, 392] on div "4" at bounding box center [530, 390] width 12 height 7
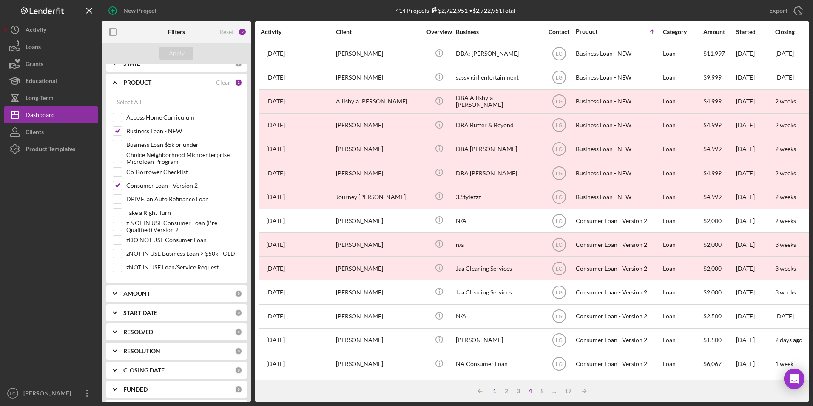
click at [492, 394] on div "1" at bounding box center [495, 390] width 12 height 7
